Goal: Task Accomplishment & Management: Manage account settings

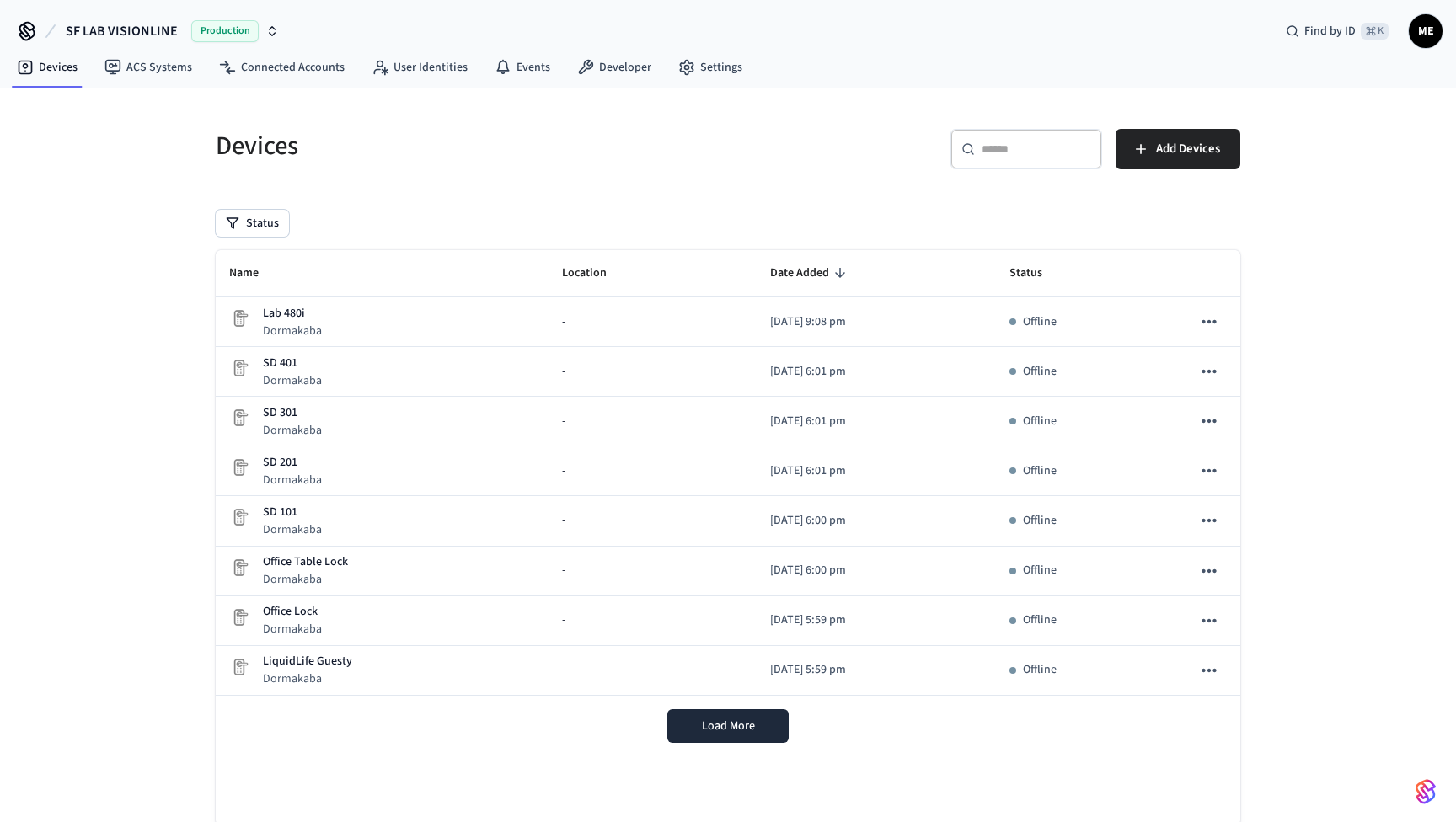
click at [274, 25] on icon "button" at bounding box center [272, 31] width 14 height 14
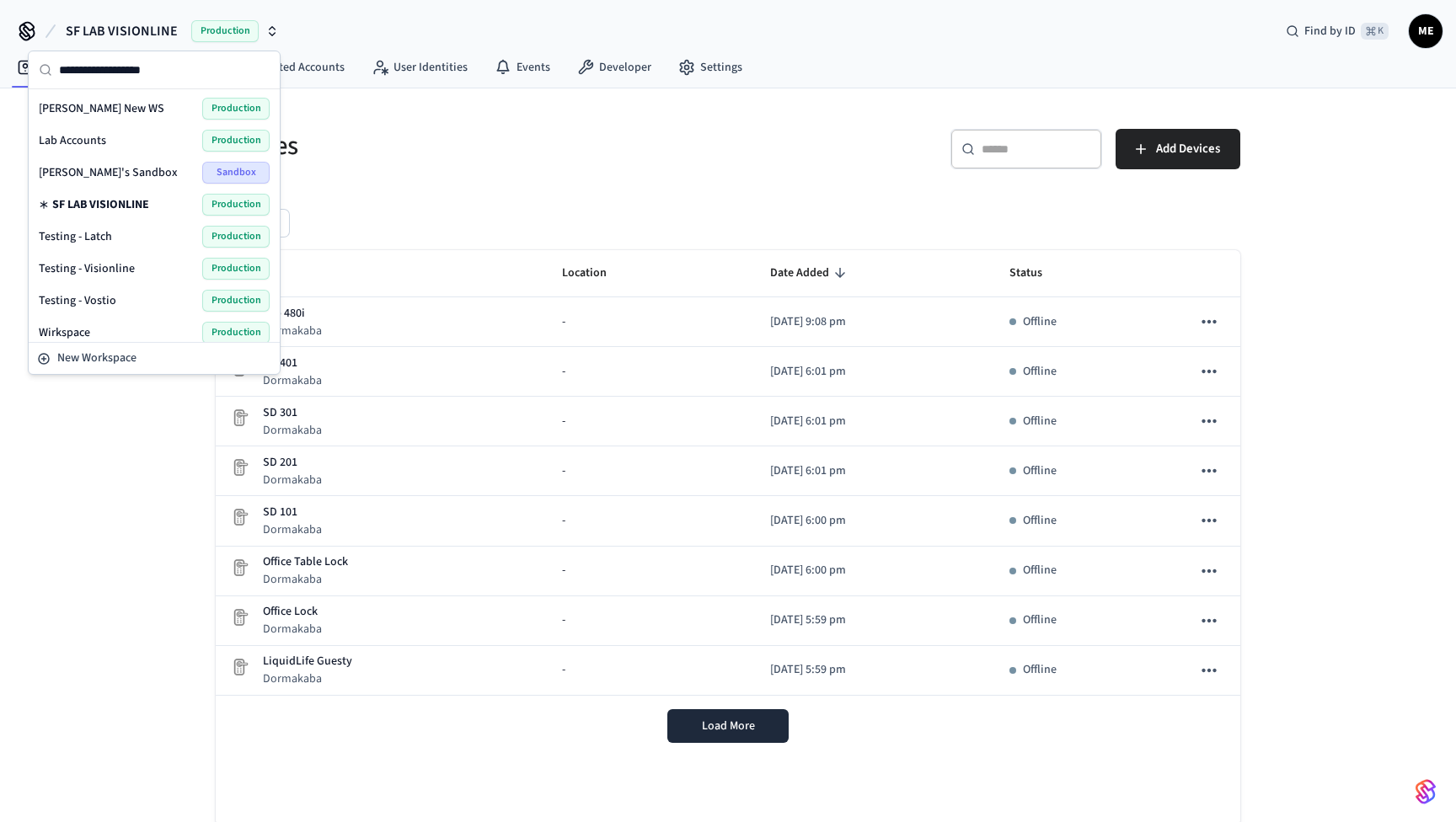
click at [235, 135] on span "Production" at bounding box center [236, 141] width 67 height 22
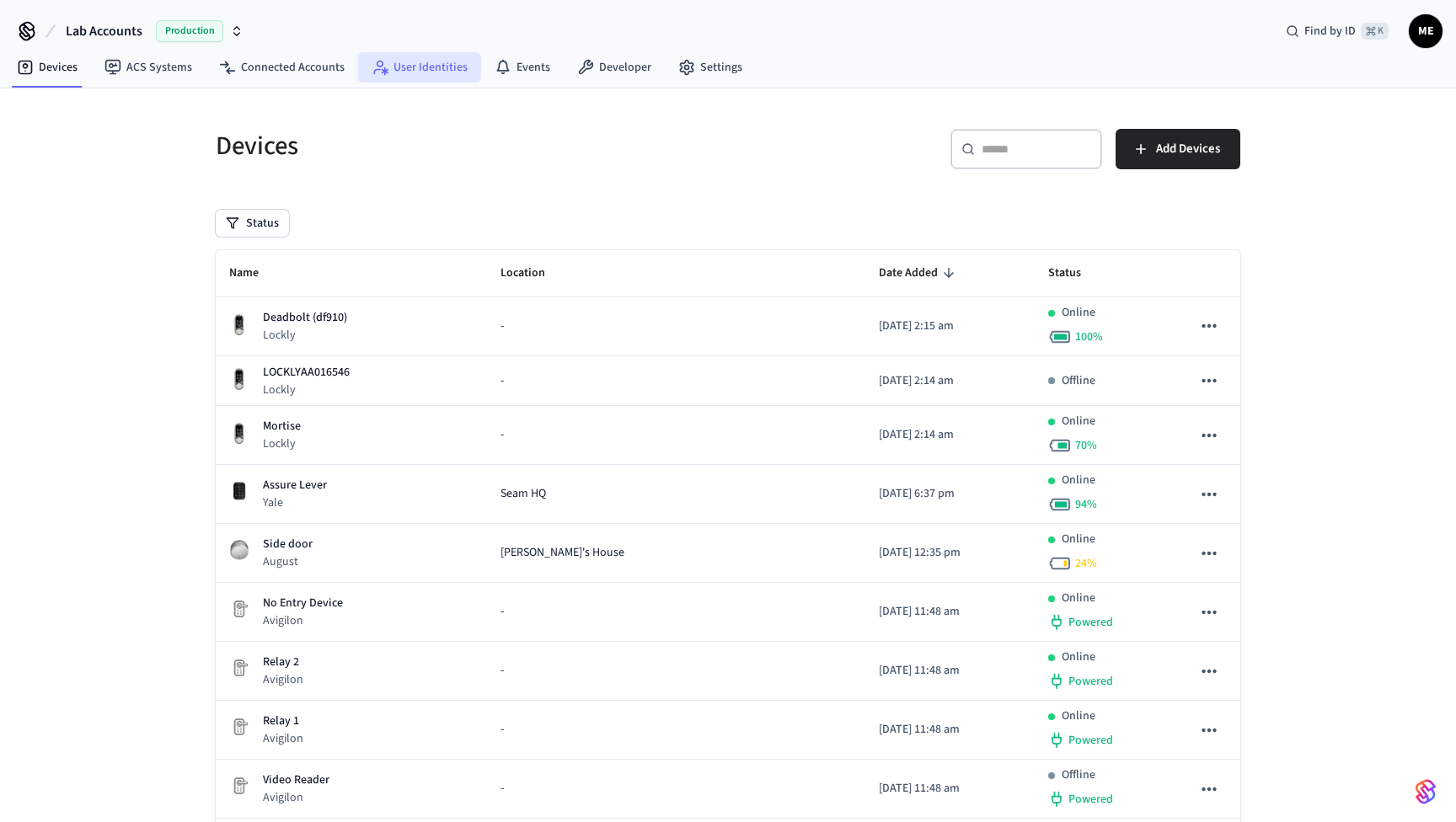
click at [451, 70] on link "User Identities" at bounding box center [419, 67] width 123 height 30
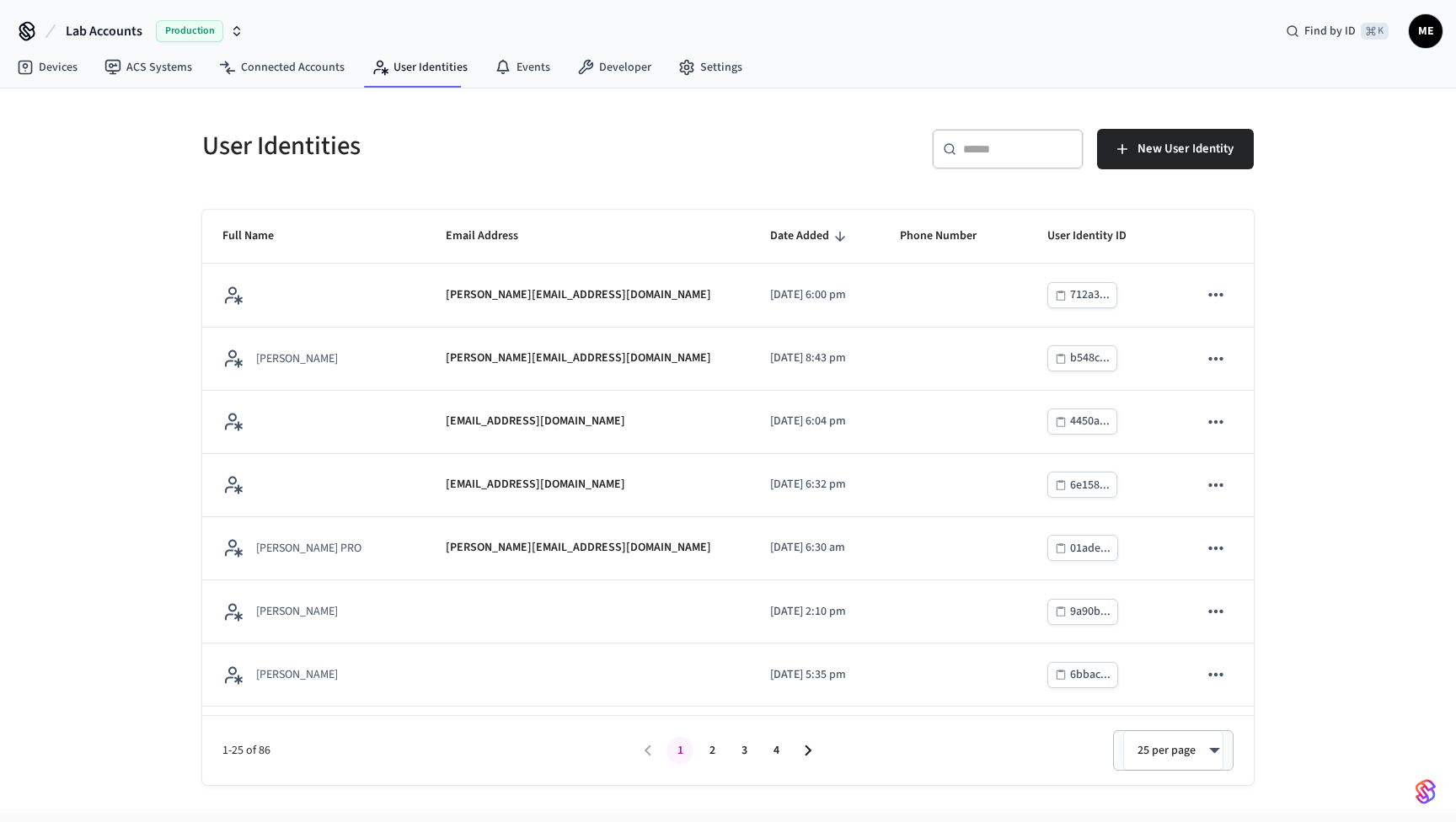
click at [992, 154] on input "text" at bounding box center [1017, 149] width 110 height 17
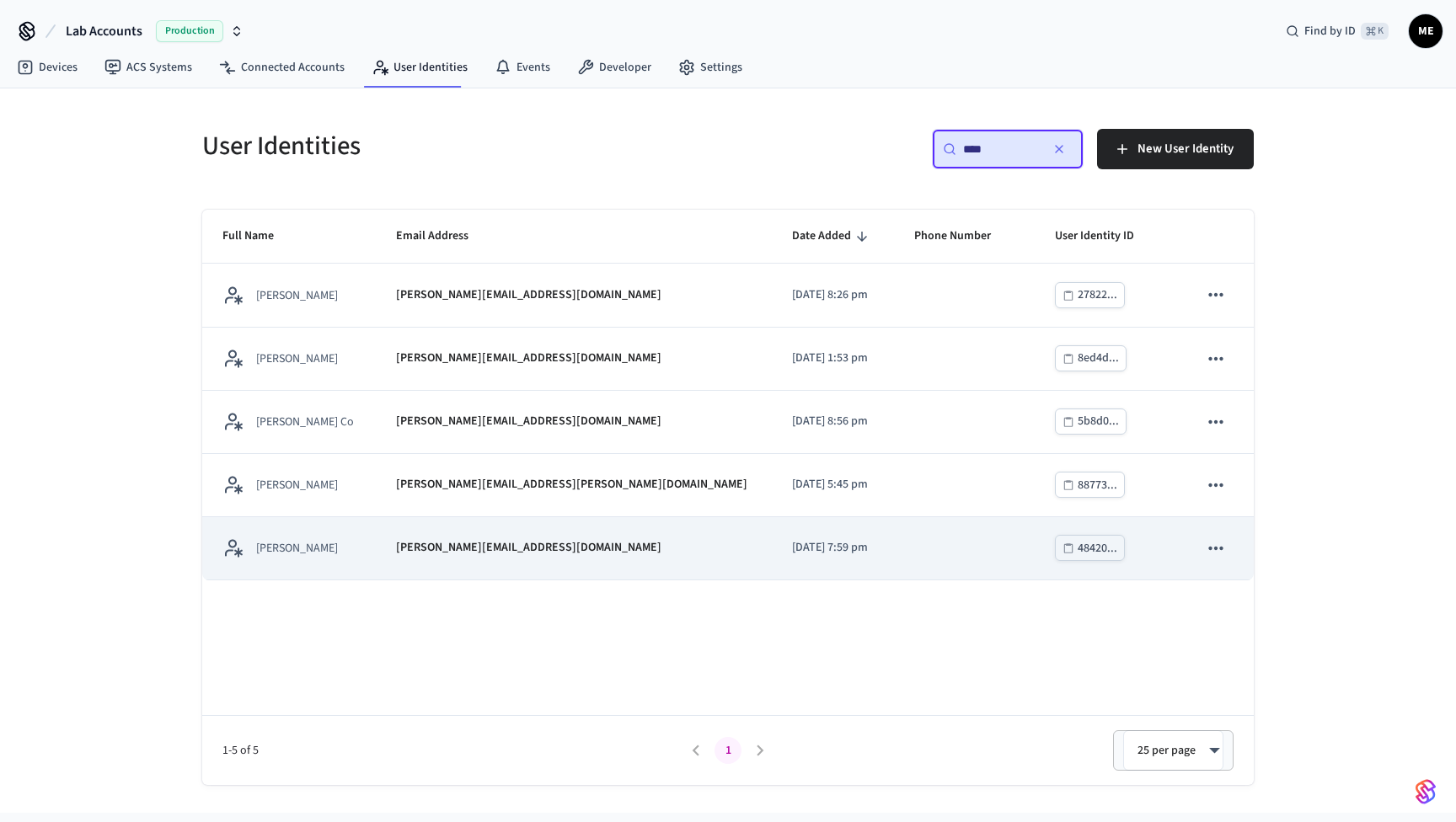
type input "****"
click at [582, 545] on div "[PERSON_NAME][EMAIL_ADDRESS][DOMAIN_NAME]" at bounding box center [573, 548] width 355 height 17
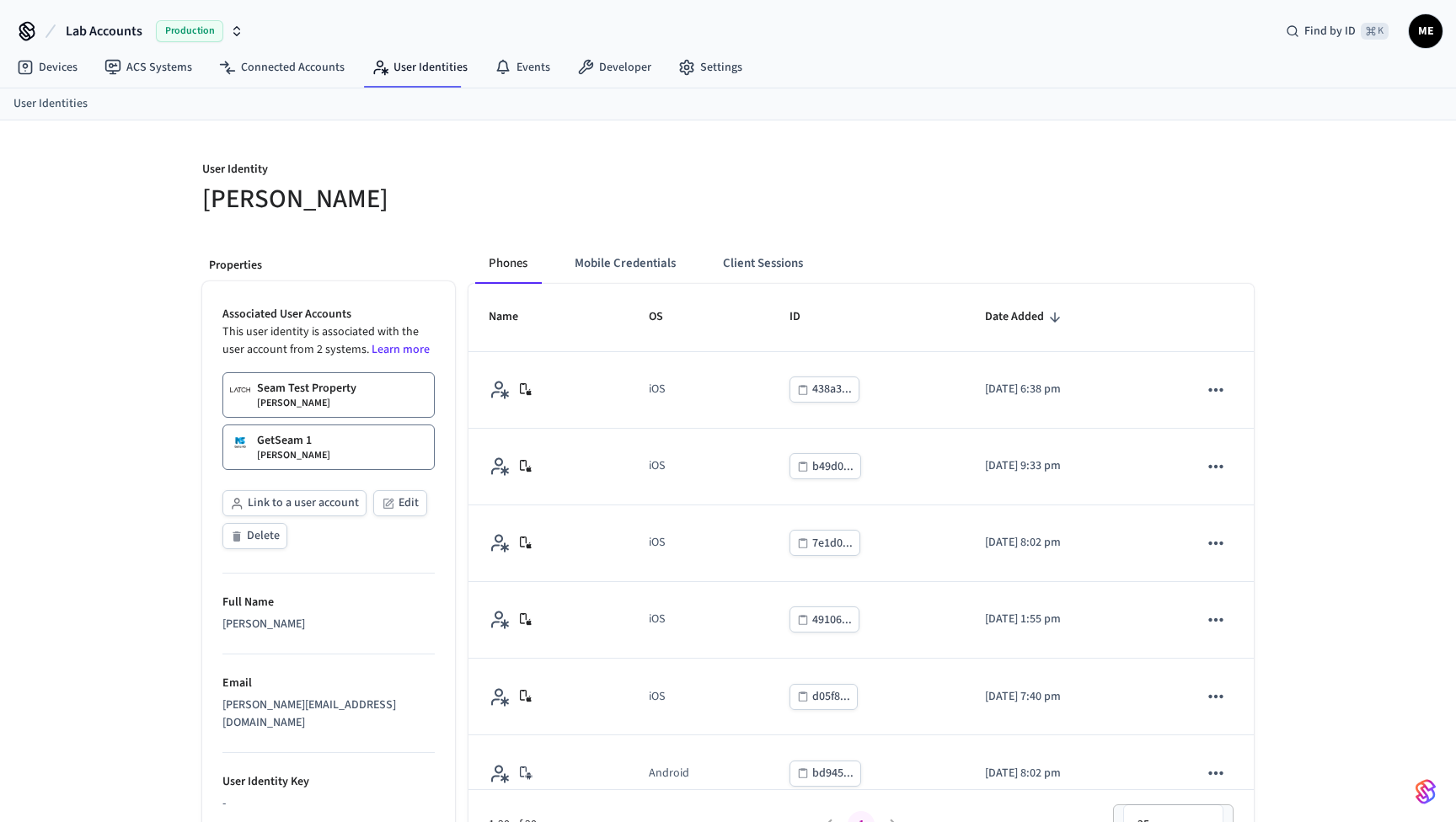
click at [389, 402] on link "Seam Test Property Matt Edmonds" at bounding box center [329, 395] width 213 height 45
click at [358, 442] on link "GetSeam 1 Matthew Edmonds" at bounding box center [329, 448] width 213 height 45
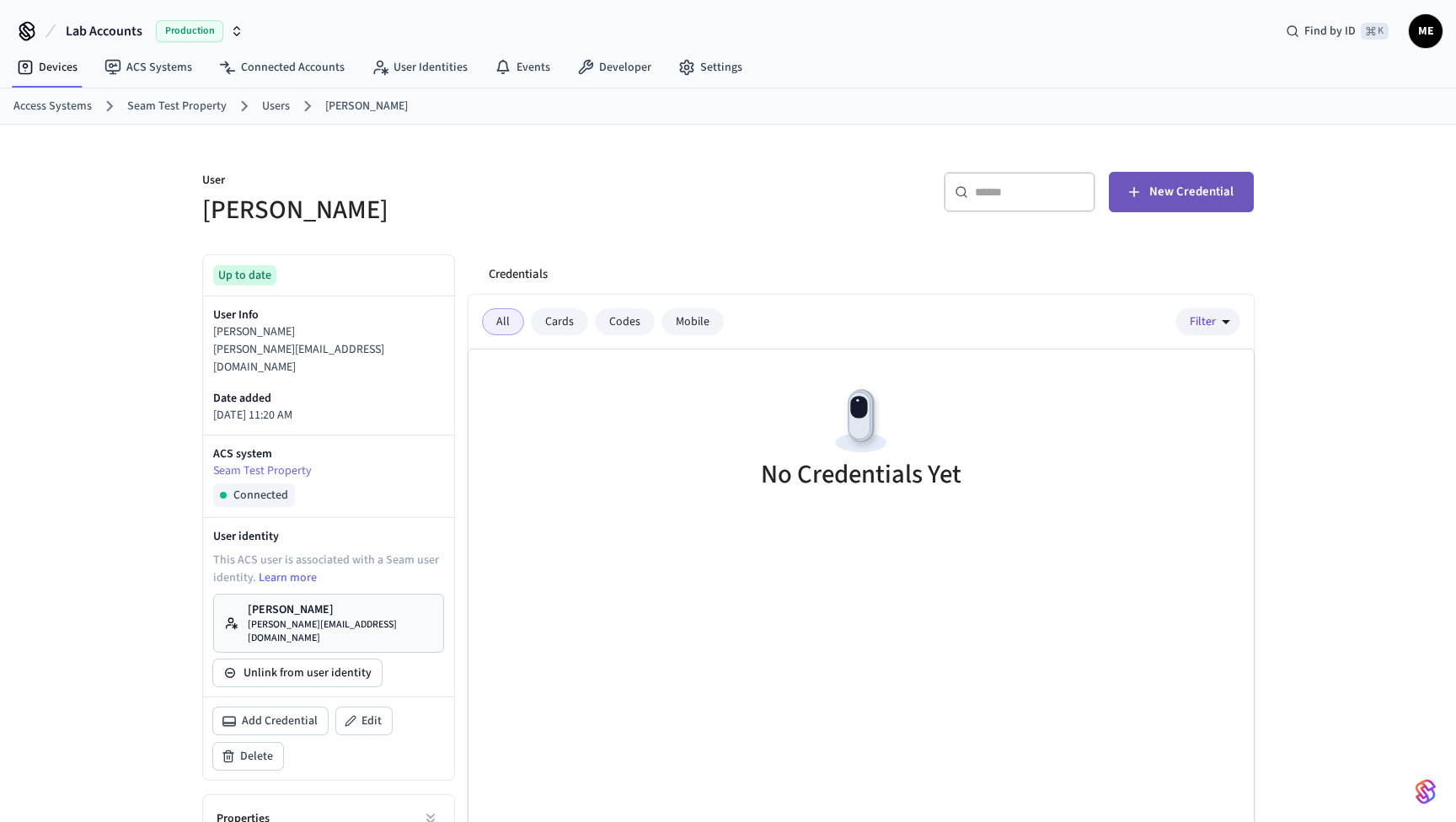
click at [1178, 197] on span "New Credential" at bounding box center [1191, 192] width 84 height 22
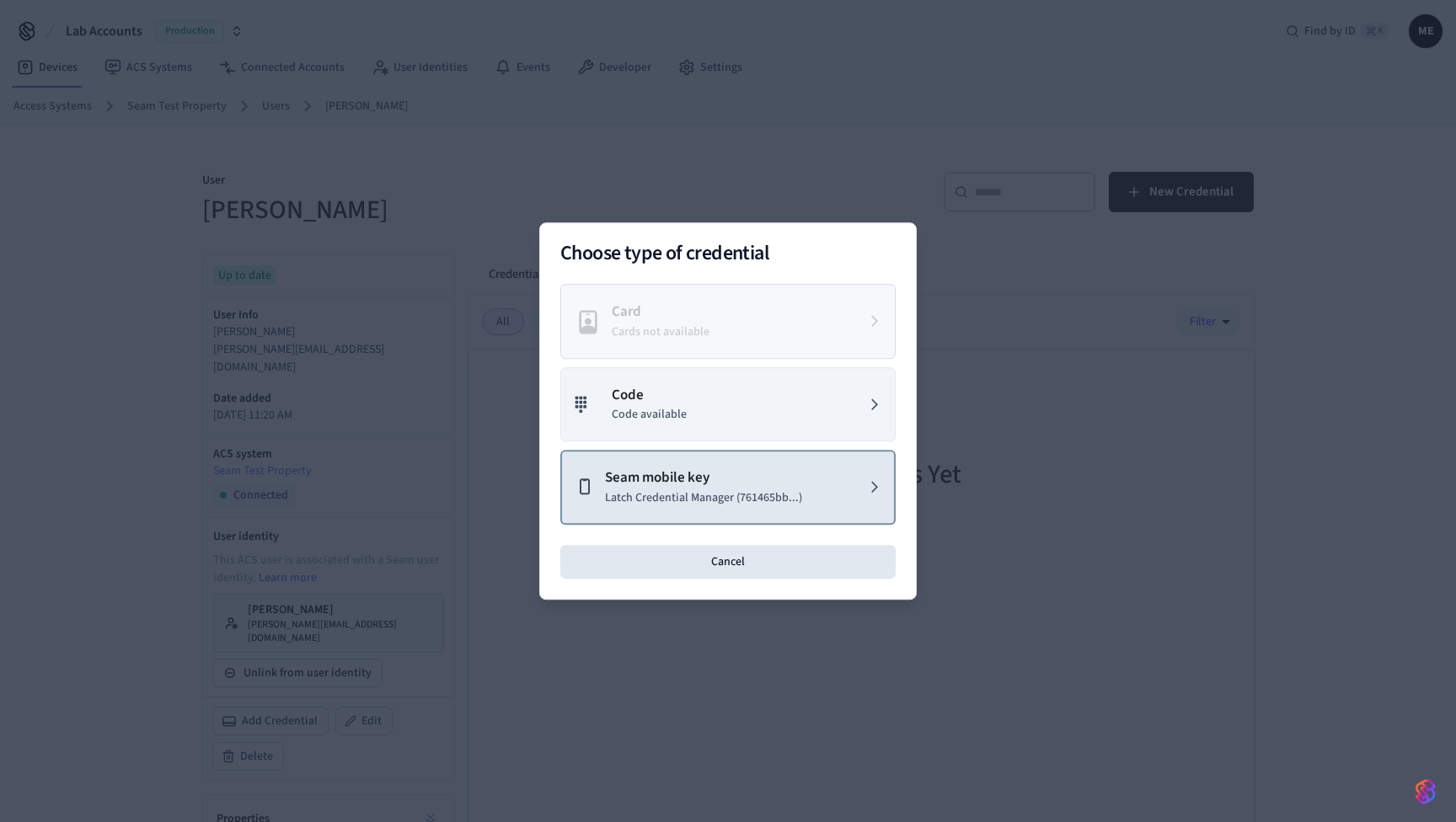
click at [750, 478] on p "Seam mobile key" at bounding box center [703, 479] width 197 height 22
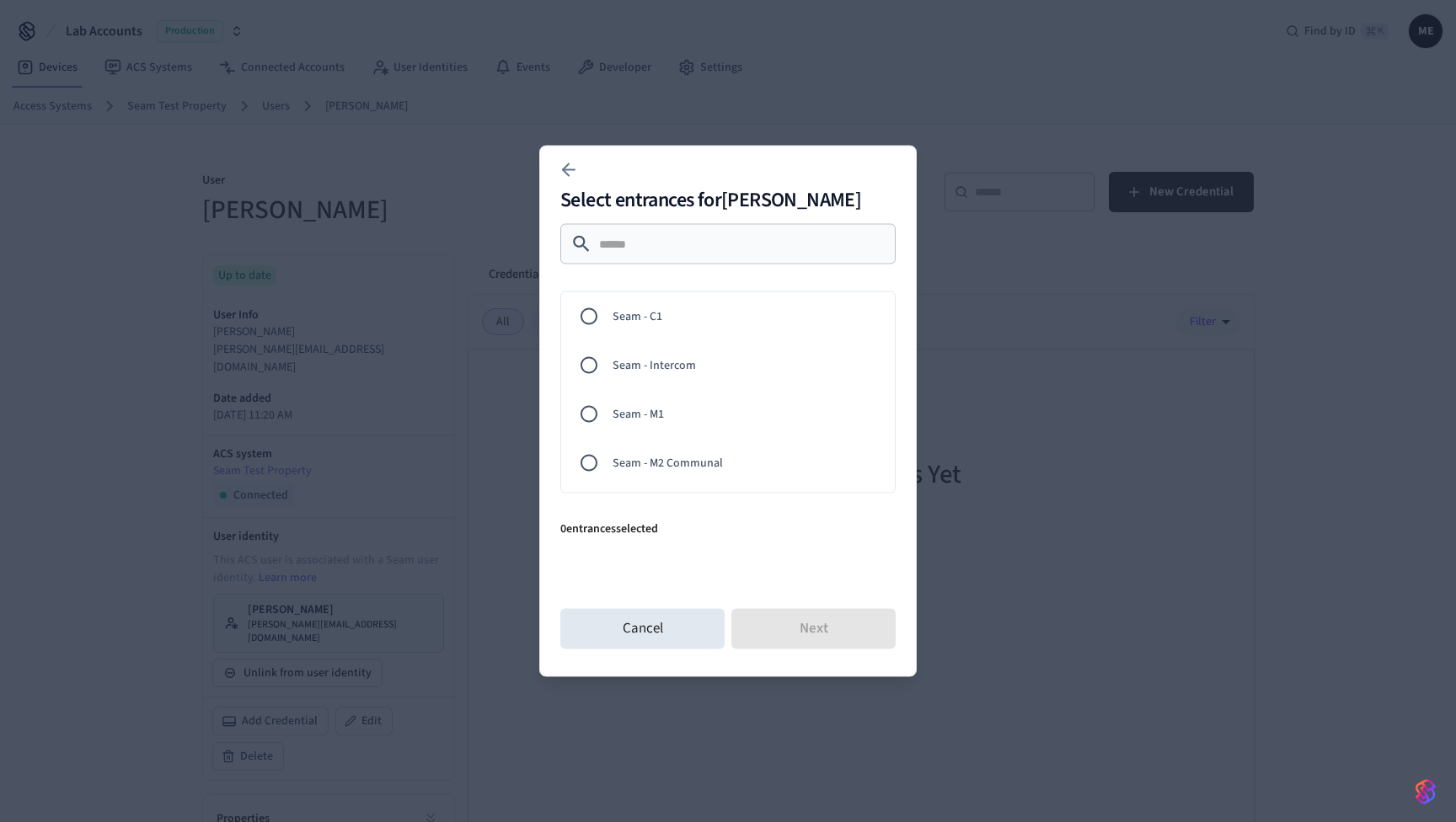
click at [646, 415] on span "Seam - M1" at bounding box center [747, 413] width 269 height 17
click at [671, 606] on div "Cancel Next" at bounding box center [728, 629] width 335 height 54
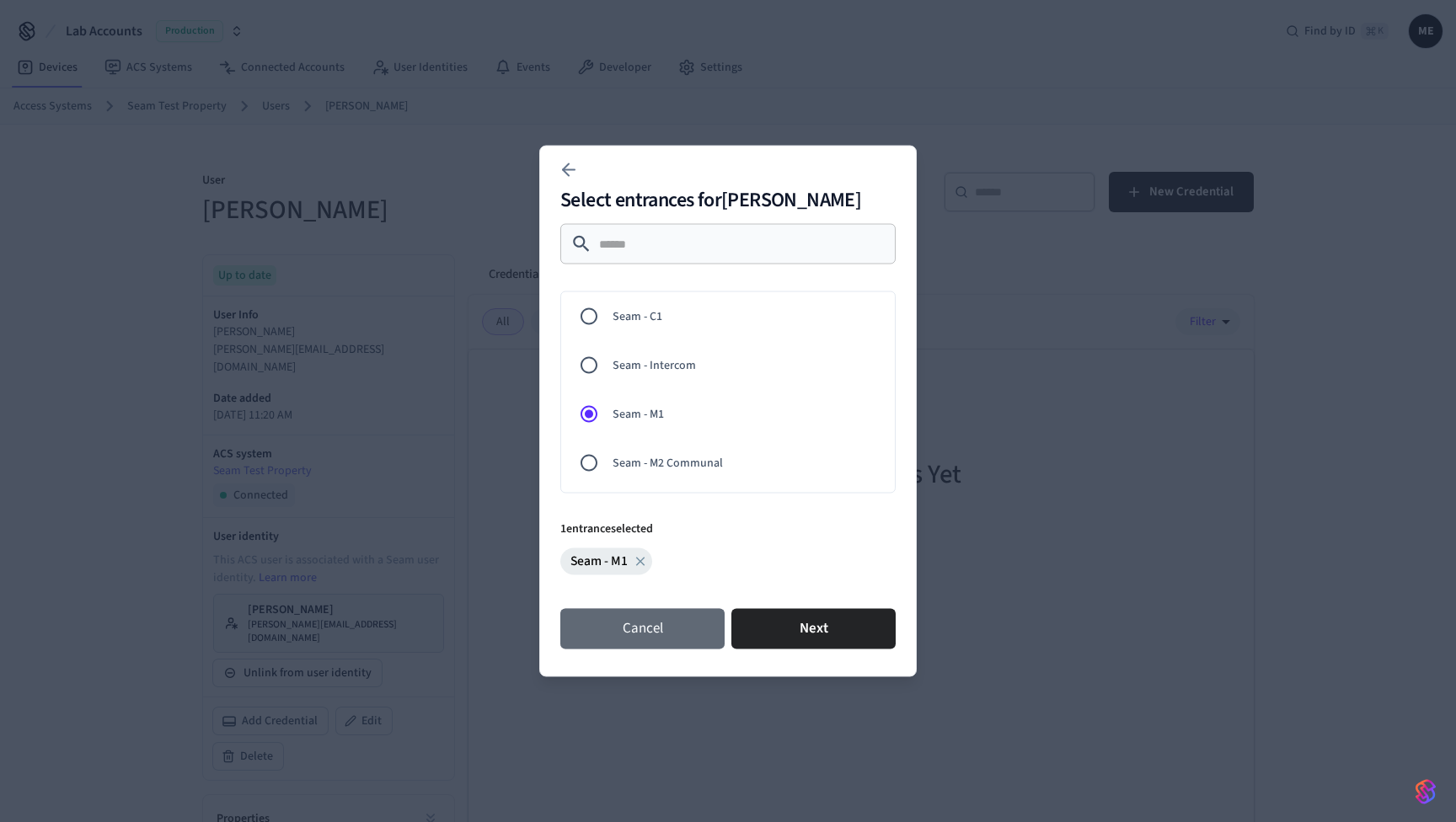
click at [675, 619] on button "Cancel" at bounding box center [642, 629] width 164 height 41
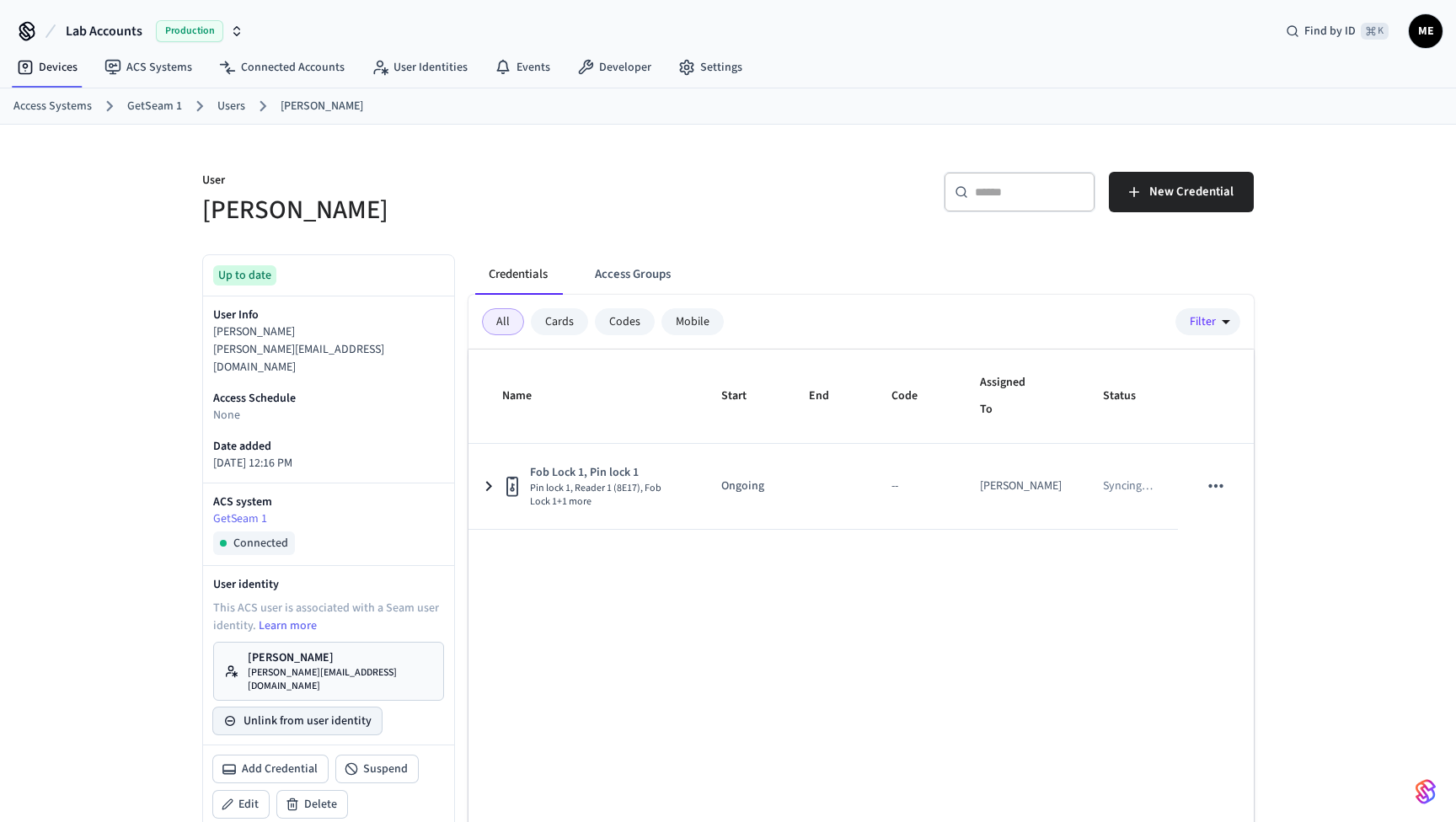
click at [334, 708] on button "Unlink from user identity" at bounding box center [298, 721] width 169 height 27
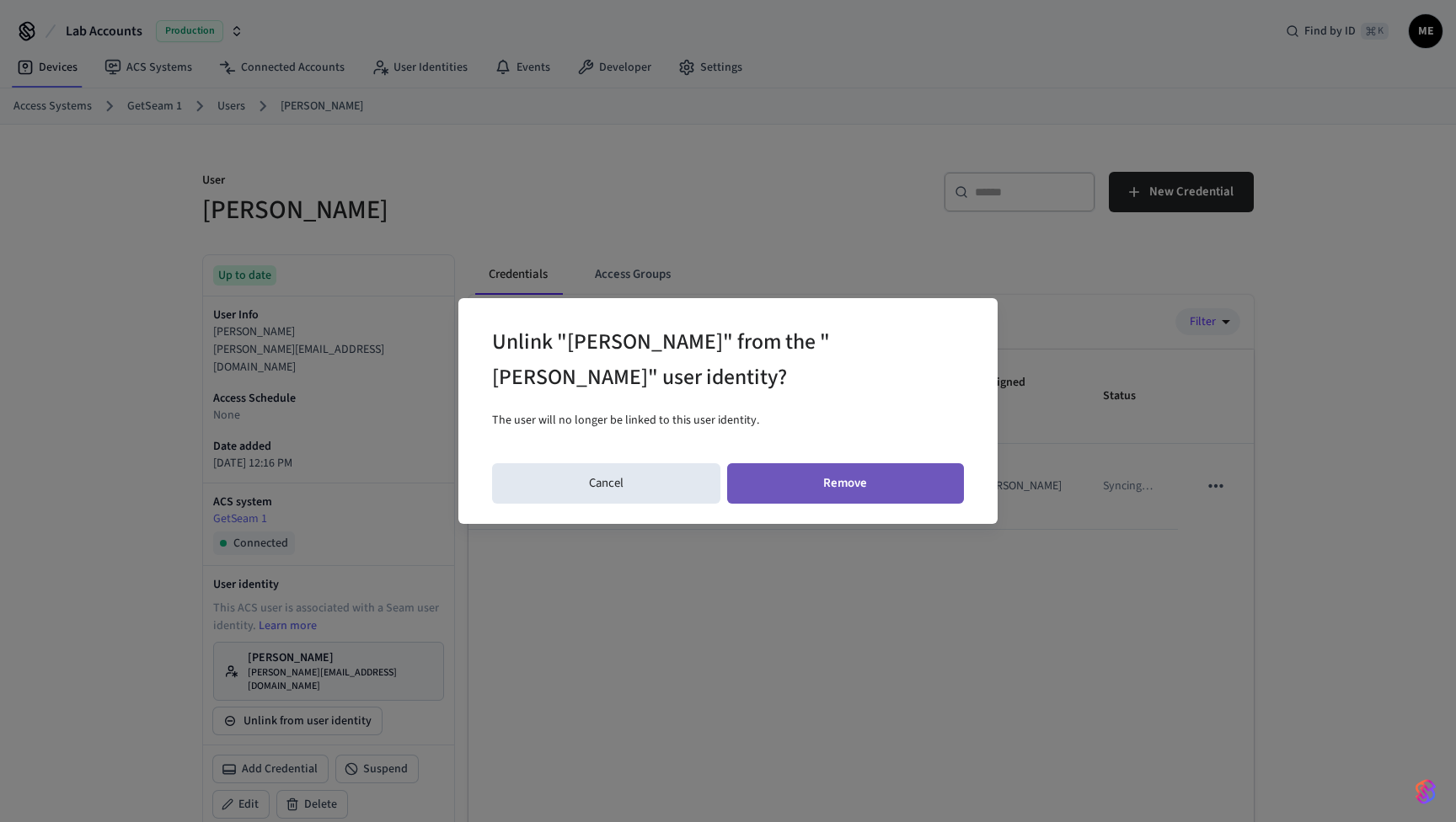
click at [831, 491] on button "Remove" at bounding box center [847, 483] width 238 height 41
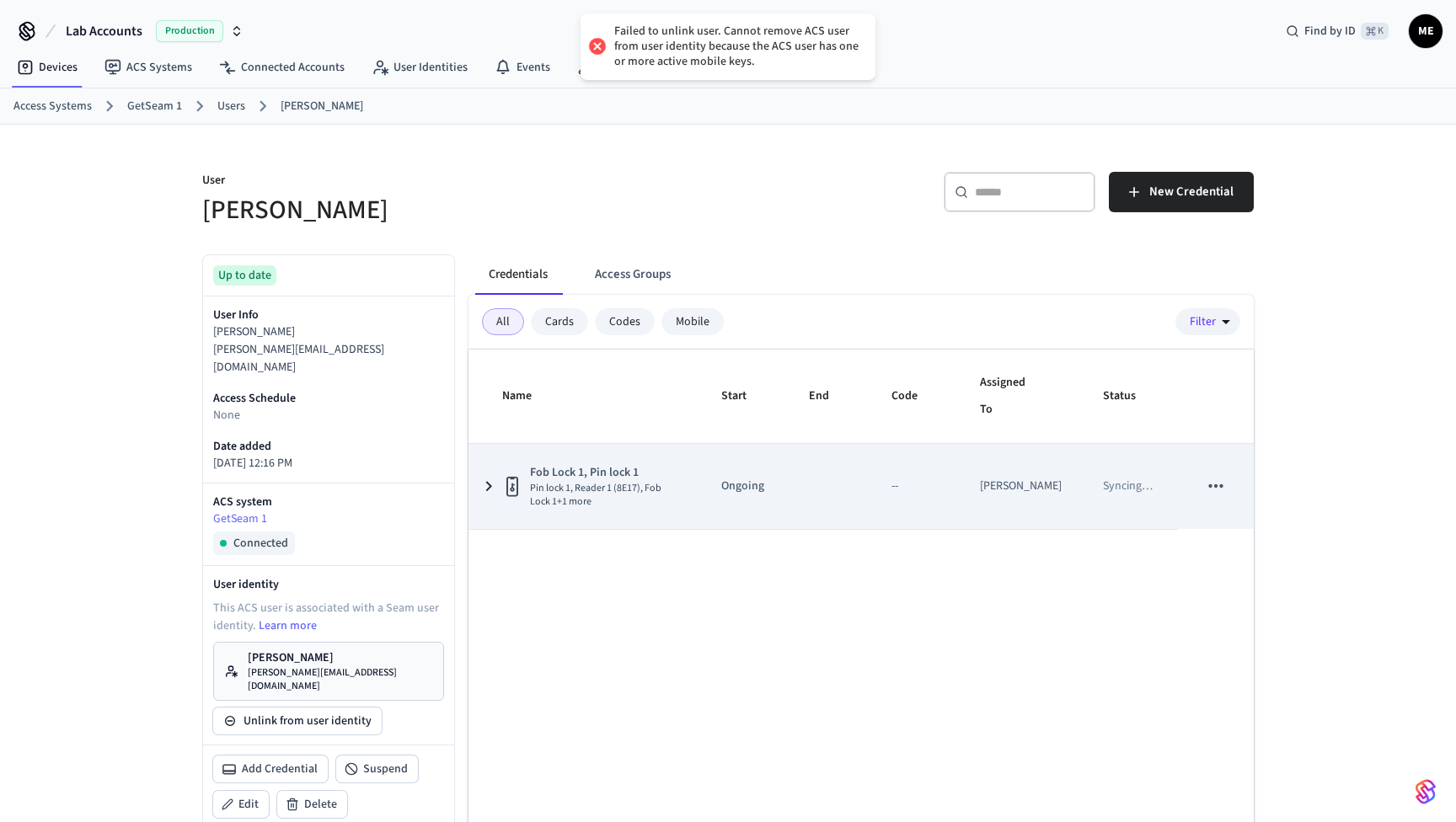
click at [1192, 481] on td "sticky table" at bounding box center [1215, 487] width 75 height 85
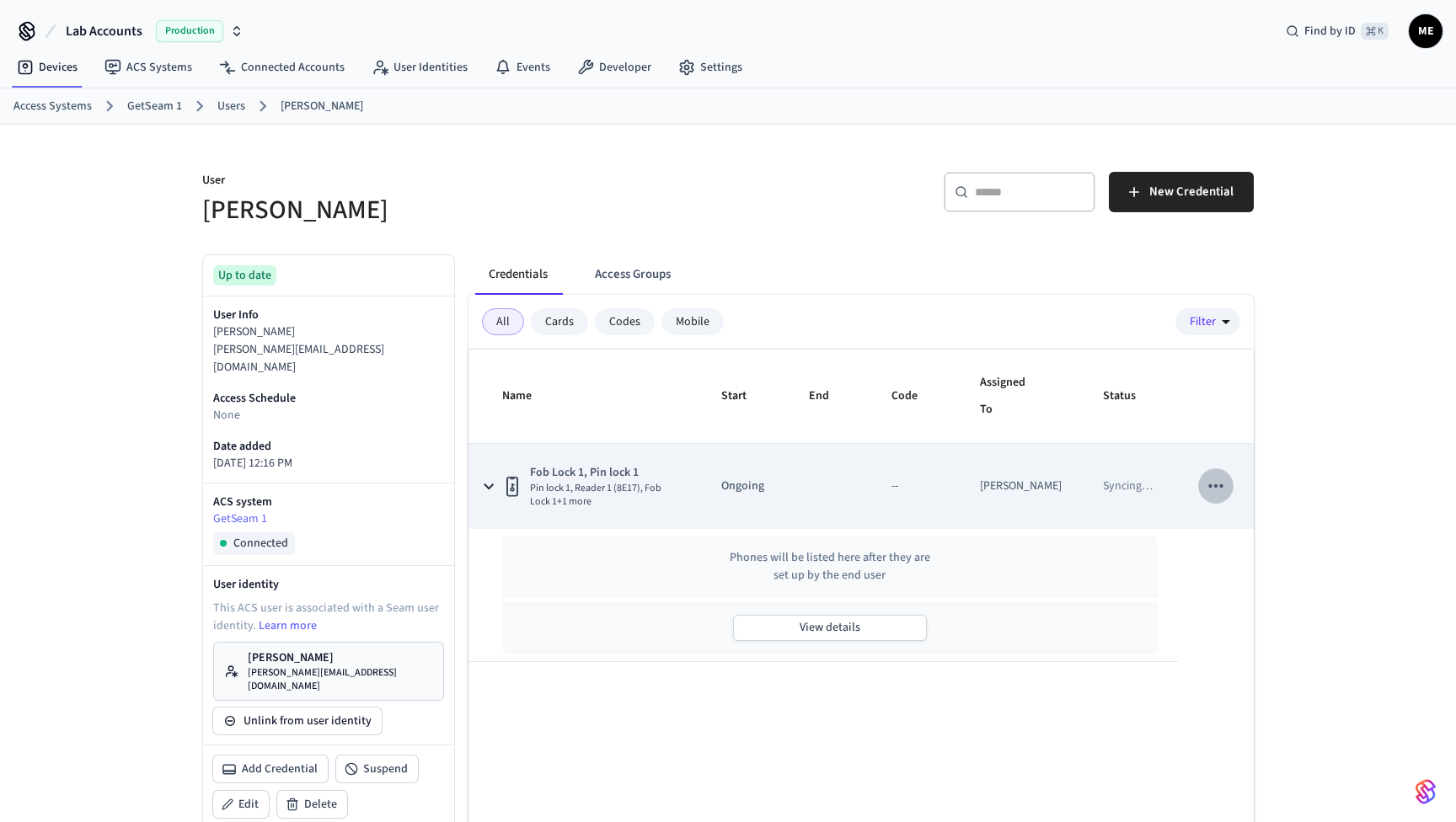
click at [1210, 489] on icon "sticky table" at bounding box center [1216, 486] width 22 height 22
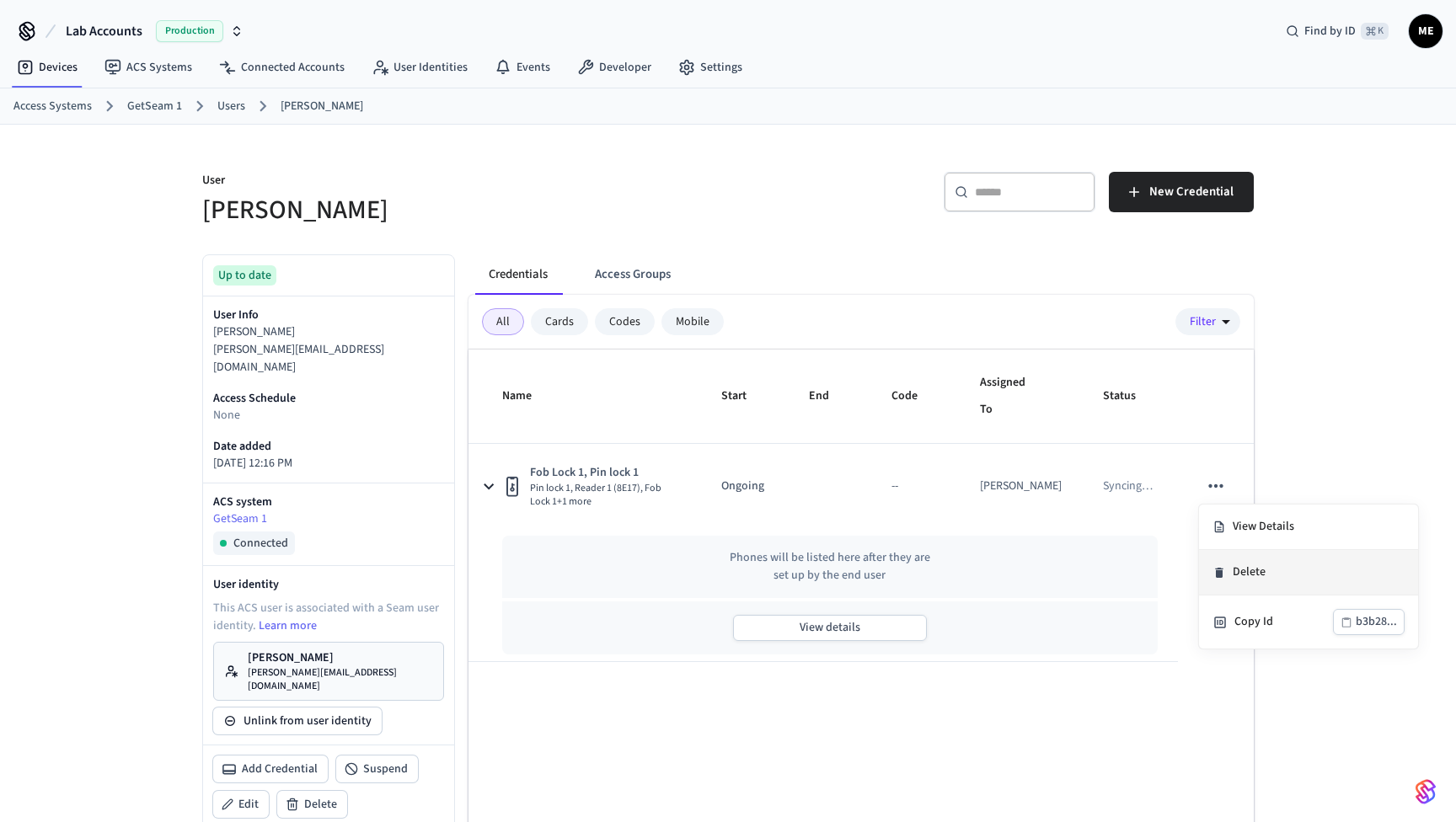
click at [1235, 569] on li "Delete" at bounding box center [1308, 573] width 219 height 45
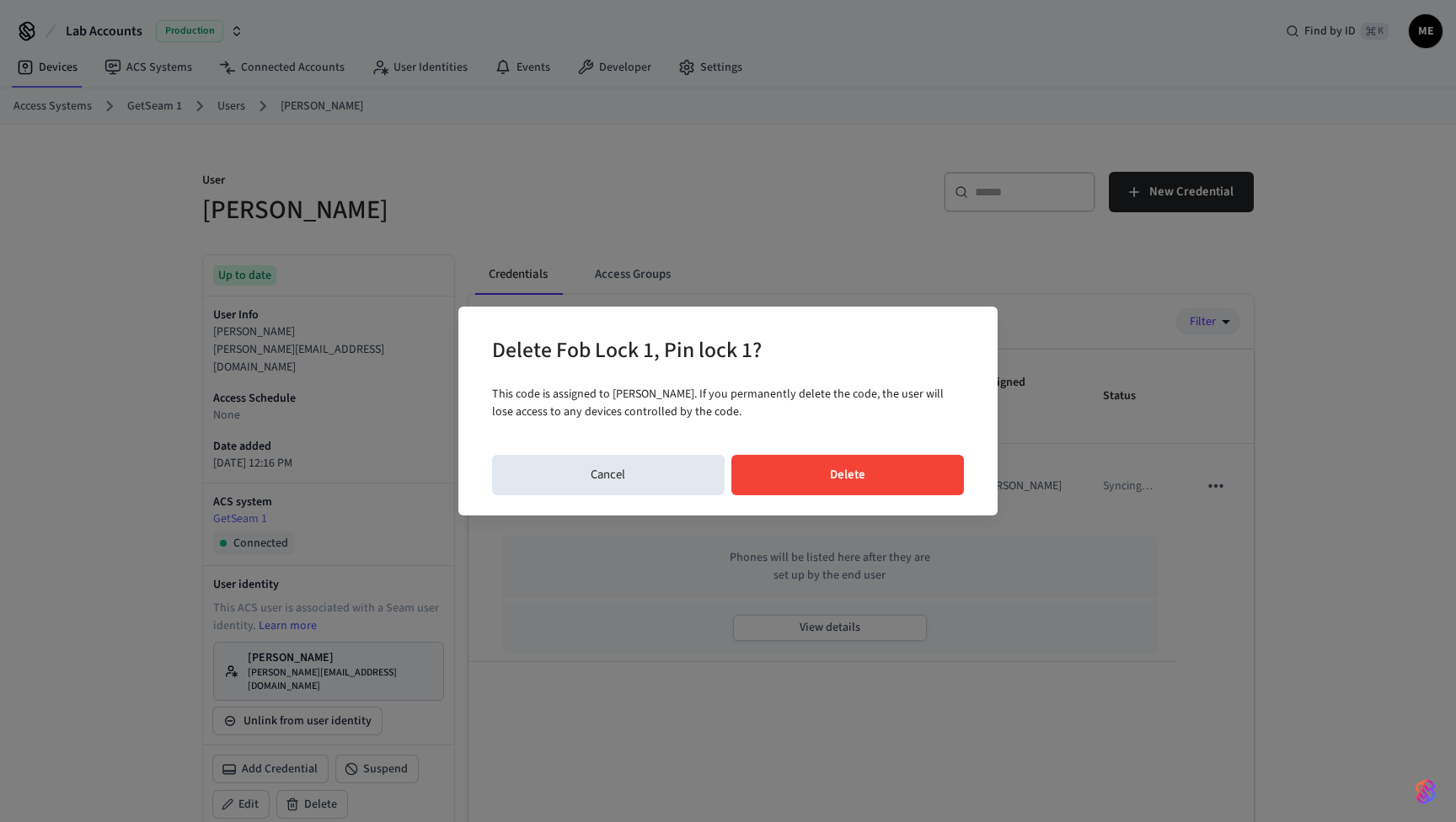
click at [916, 469] on button "Delete" at bounding box center [847, 475] width 233 height 41
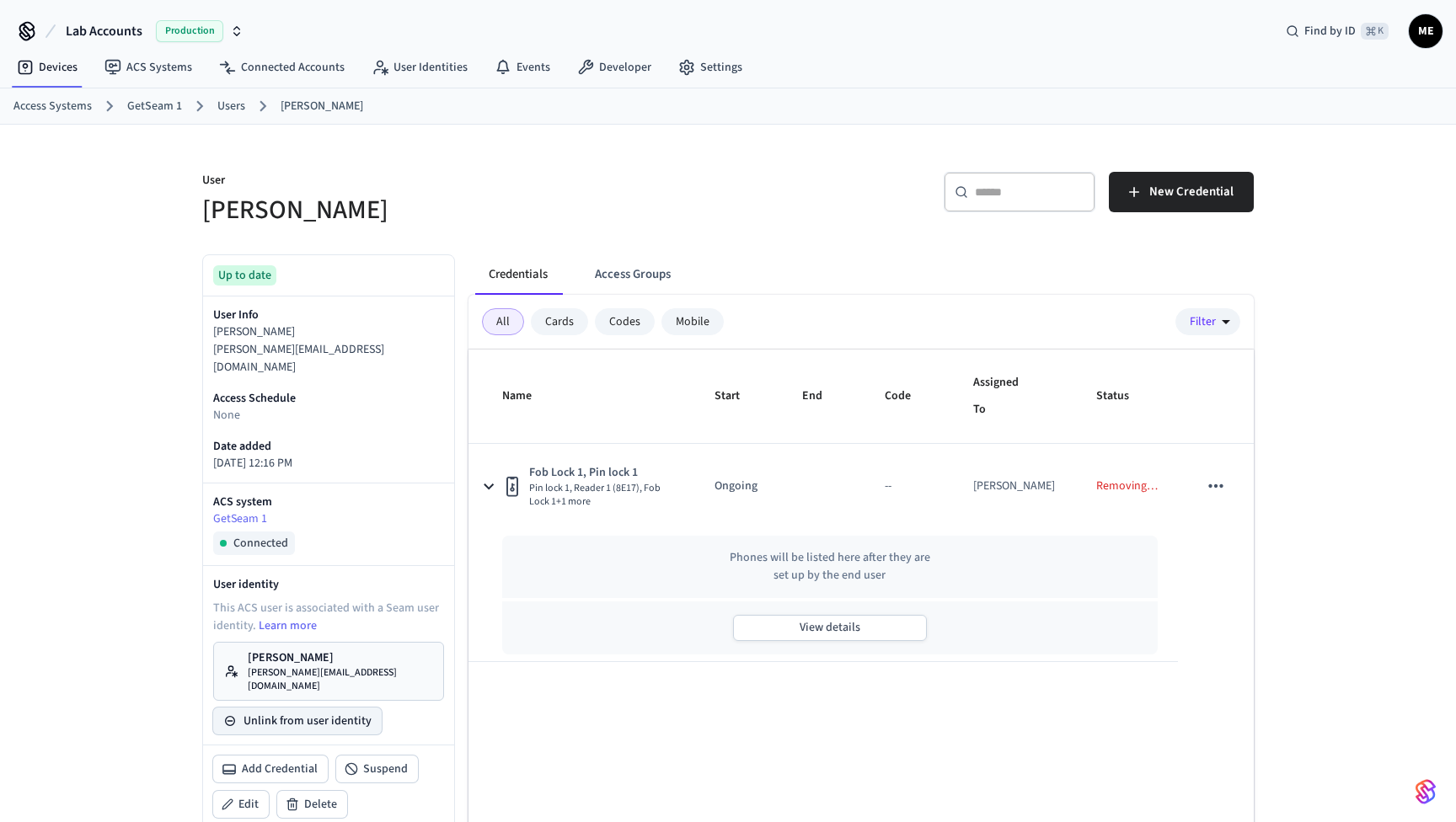
click at [333, 708] on button "Unlink from user identity" at bounding box center [298, 721] width 169 height 27
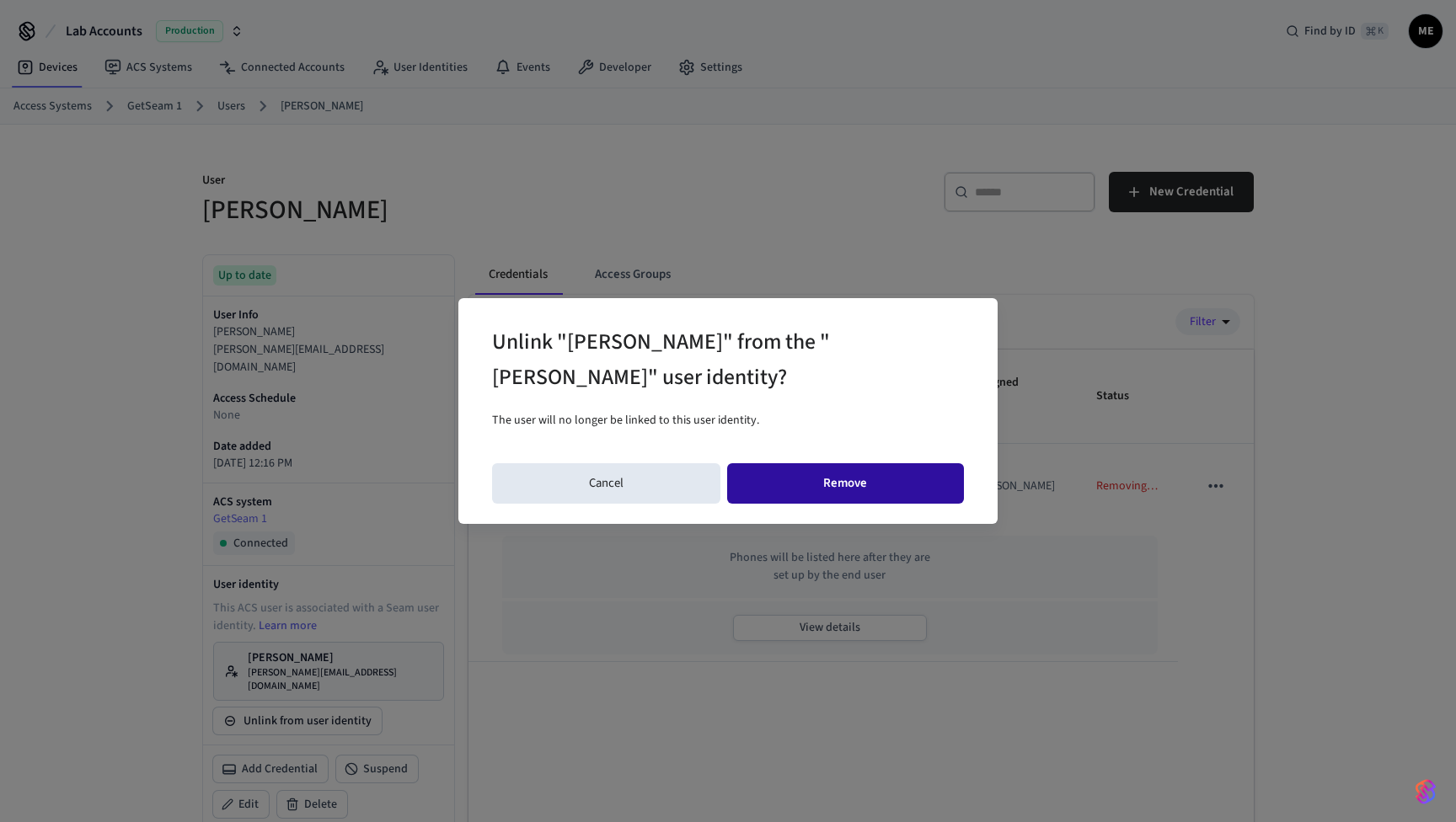
click at [807, 479] on button "Remove" at bounding box center [847, 483] width 238 height 41
